Goal: Find specific page/section: Find specific page/section

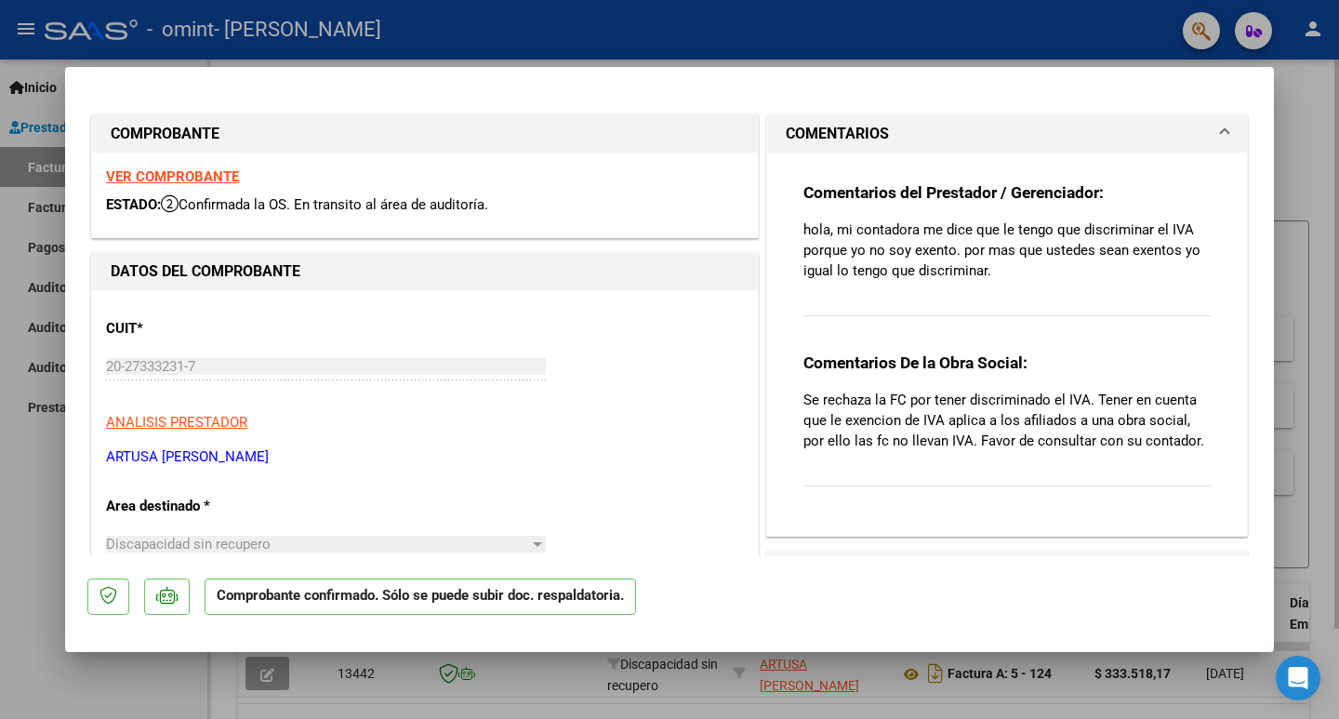
click at [1310, 158] on div at bounding box center [669, 359] width 1339 height 719
type input "$ 0,00"
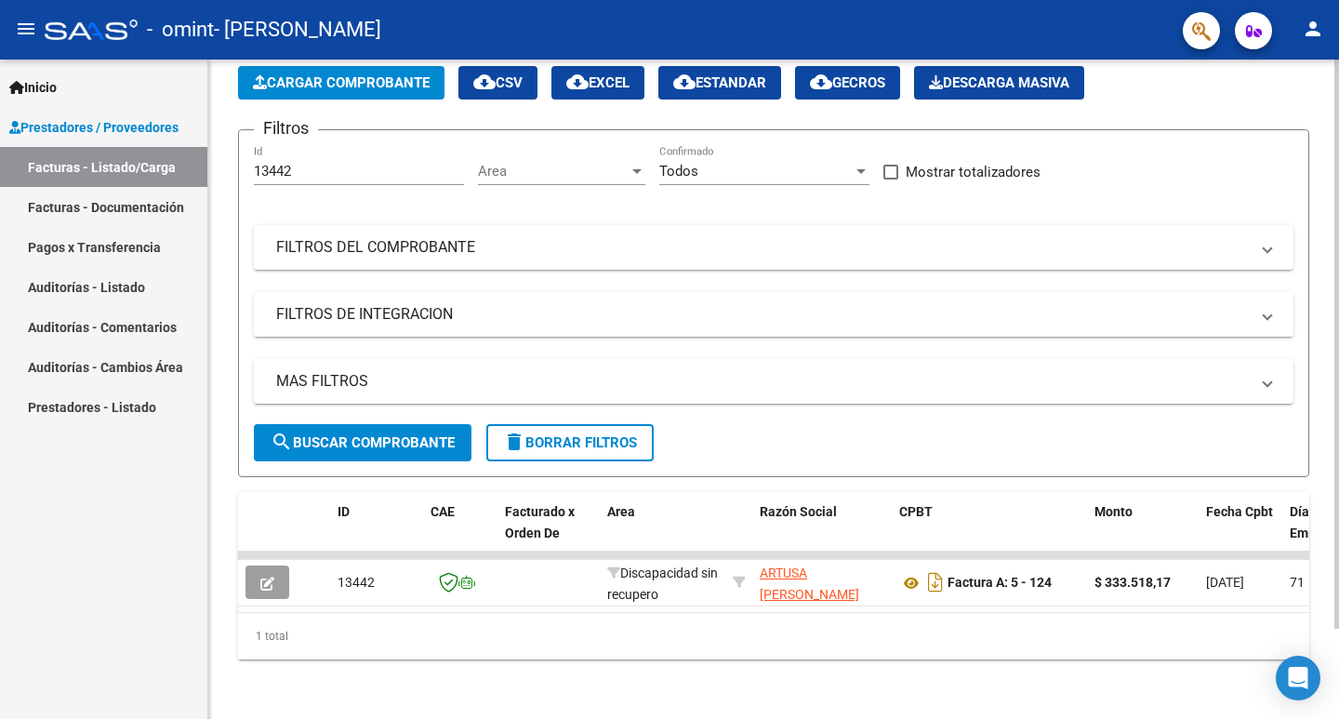
scroll to position [105, 0]
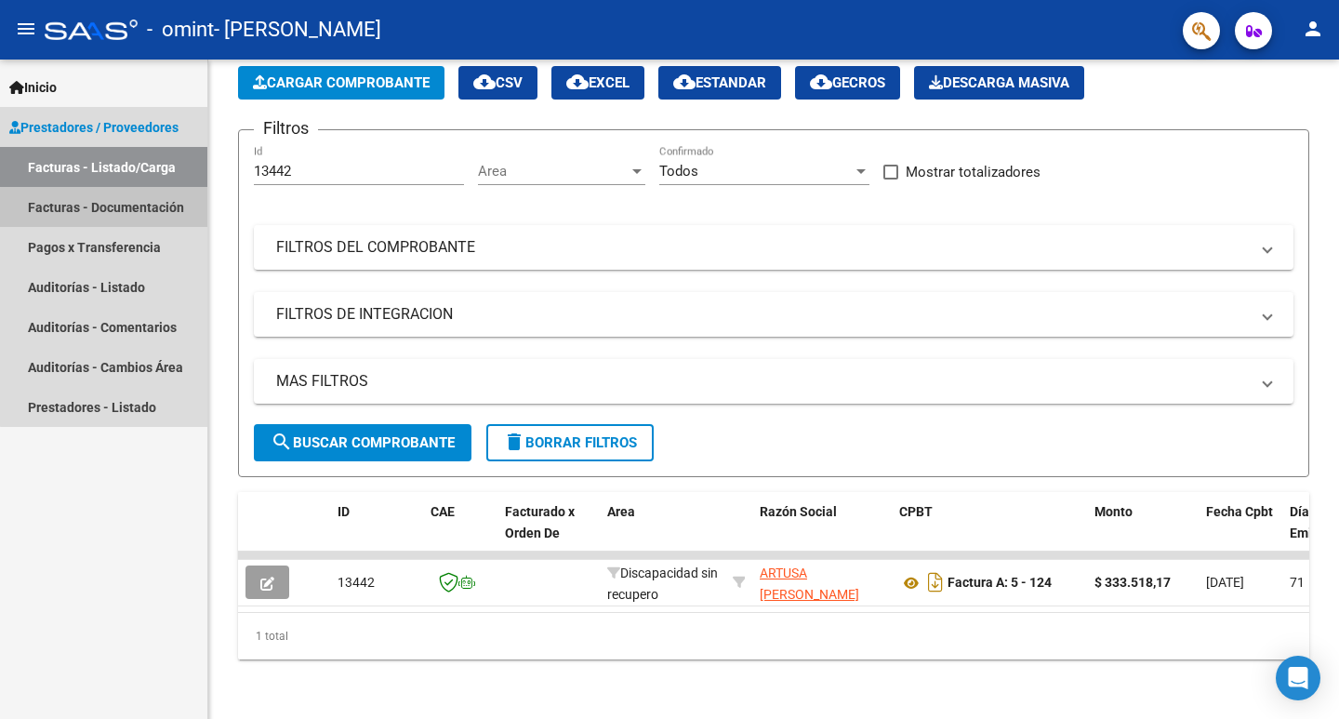
click at [112, 212] on link "Facturas - Documentación" at bounding box center [103, 207] width 207 height 40
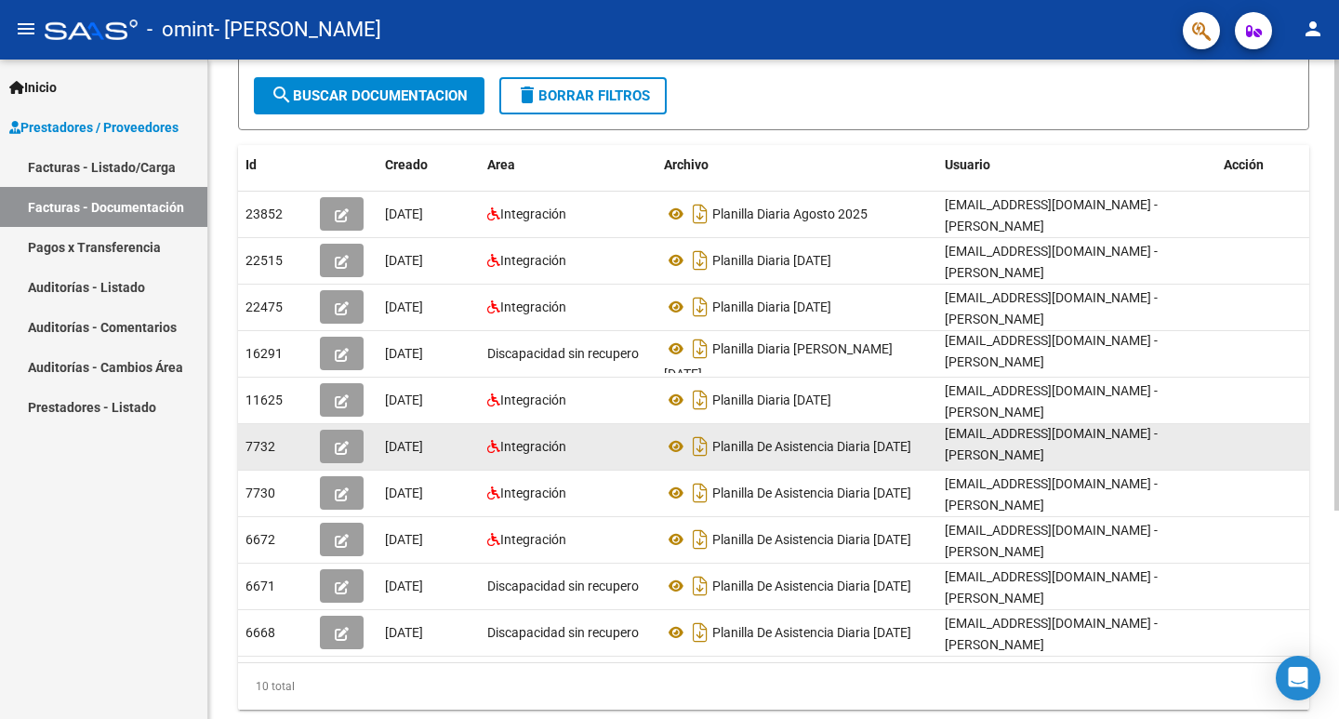
scroll to position [304, 0]
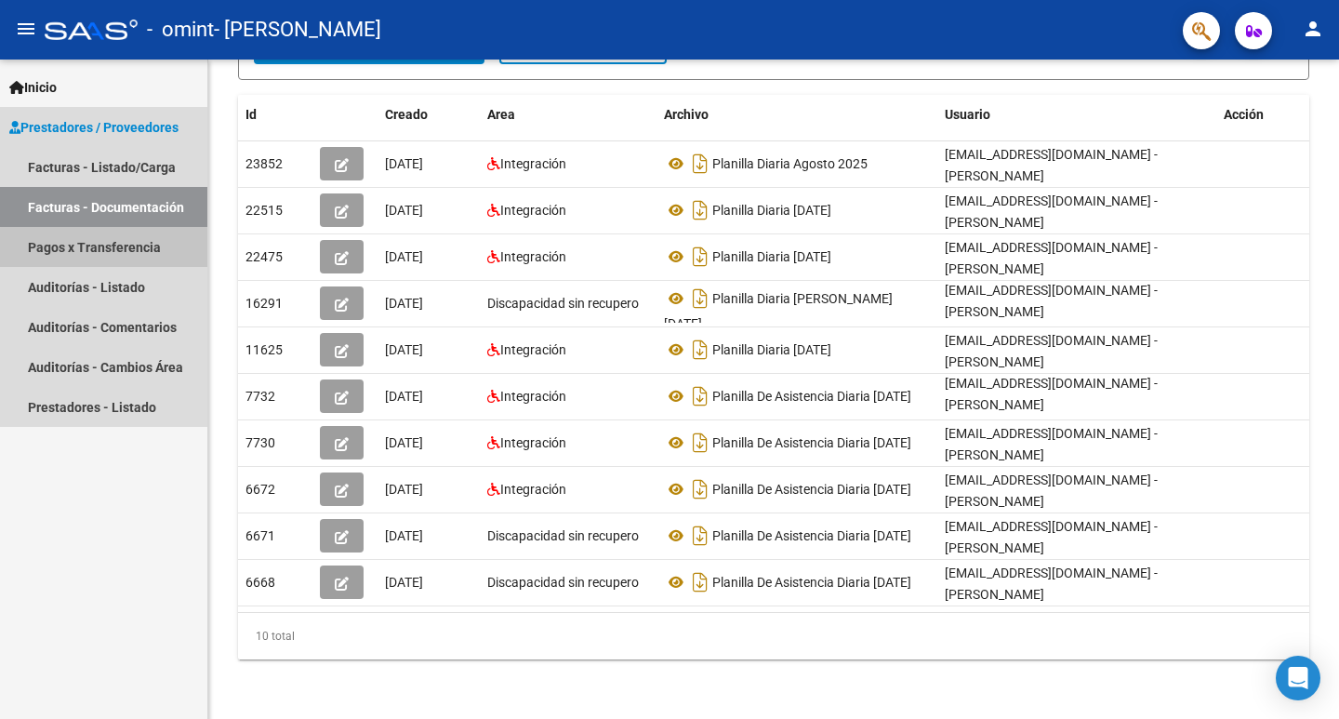
click at [113, 252] on link "Pagos x Transferencia" at bounding box center [103, 247] width 207 height 40
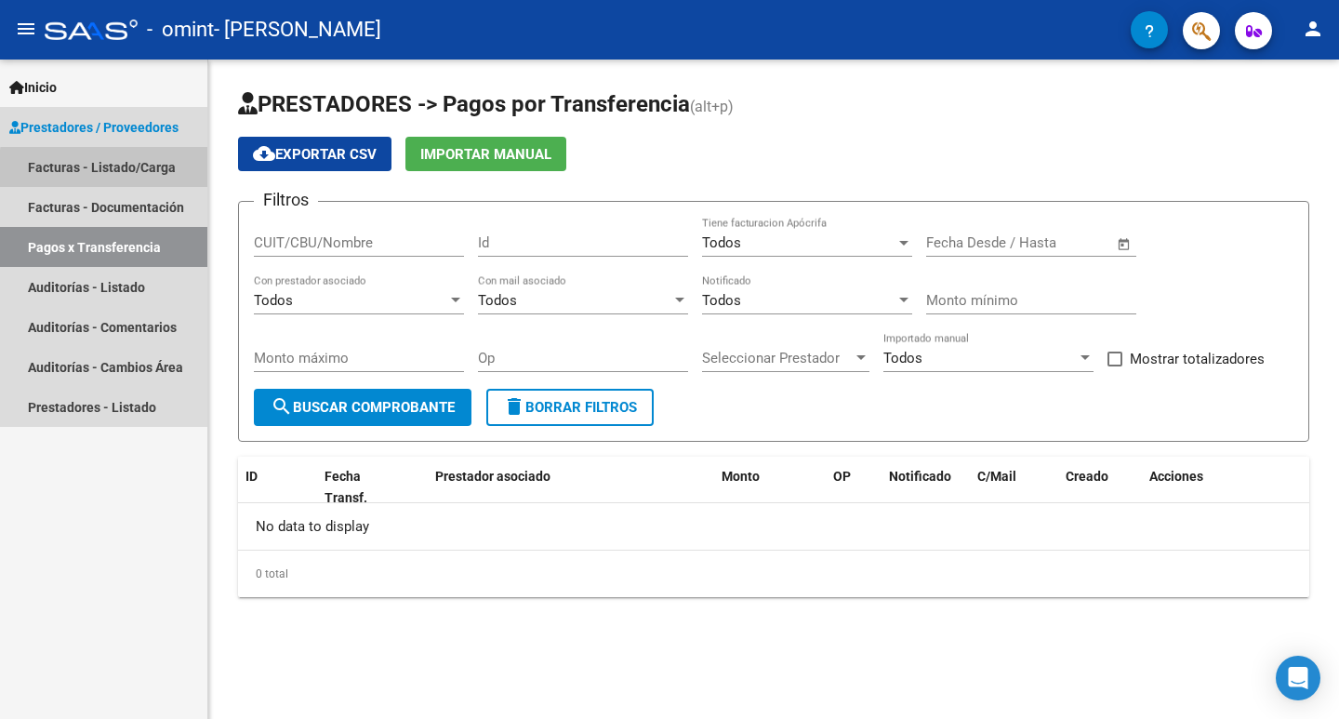
click at [109, 169] on link "Facturas - Listado/Carga" at bounding box center [103, 167] width 207 height 40
